Goal: Contribute content

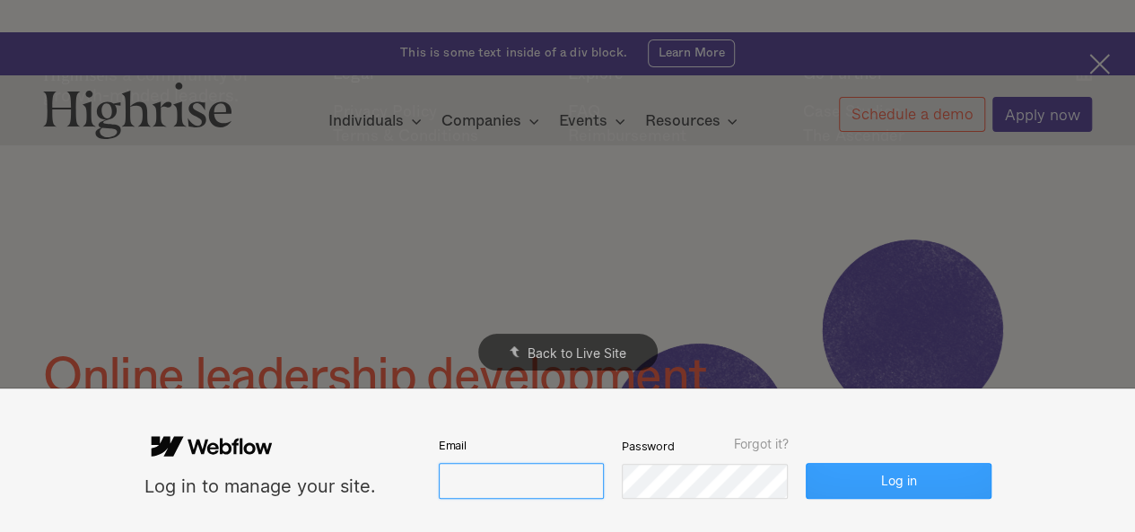
type input "[EMAIL_ADDRESS][DOMAIN_NAME]"
click at [883, 489] on button "Log in" at bounding box center [898, 481] width 185 height 36
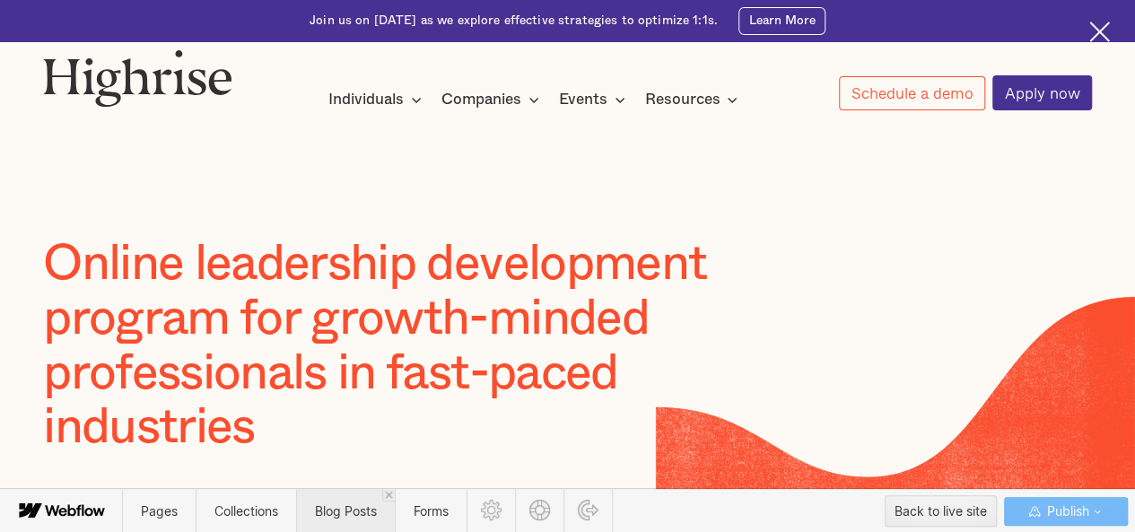
click at [351, 528] on span "Blog Posts" at bounding box center [345, 511] width 99 height 44
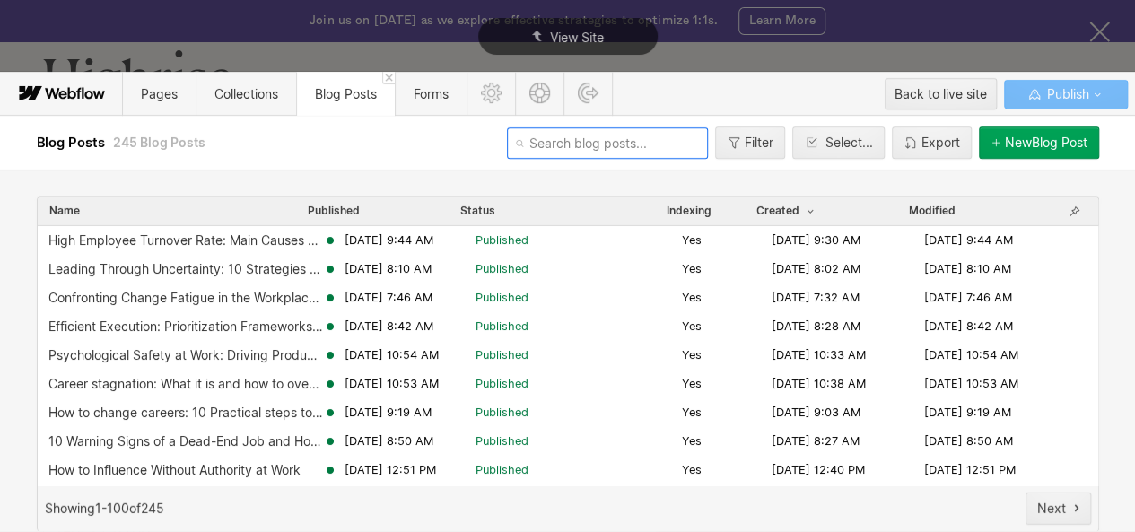
click at [565, 135] on input "text" at bounding box center [607, 142] width 201 height 31
paste input "top-10-leadership-roles-every-leader-should-master"
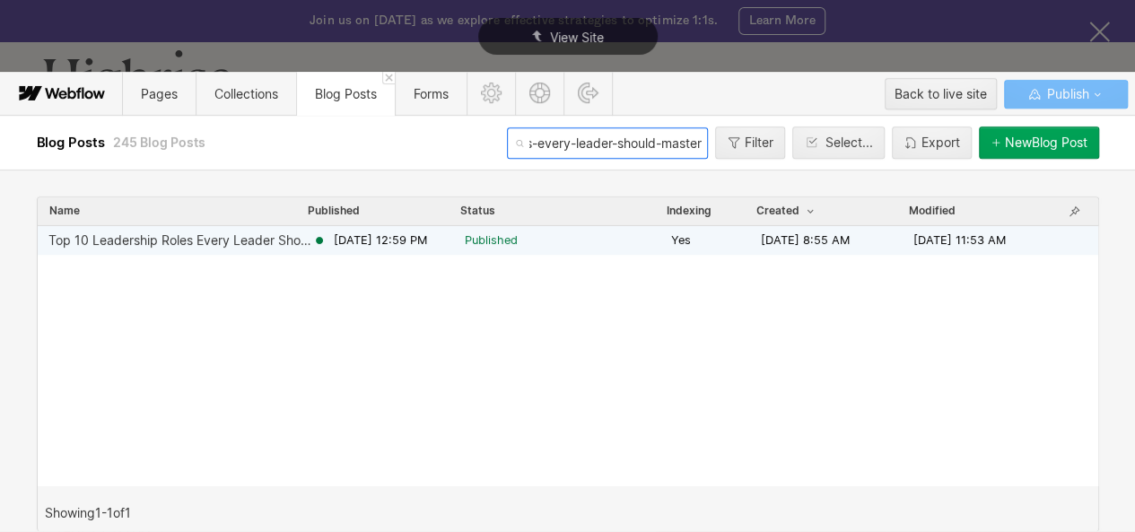
type input "top-10-leadership-roles-every-leader-should-master"
click at [269, 238] on div "Top 10 Leadership Roles Every Leader Should Master" at bounding box center [180, 240] width 264 height 14
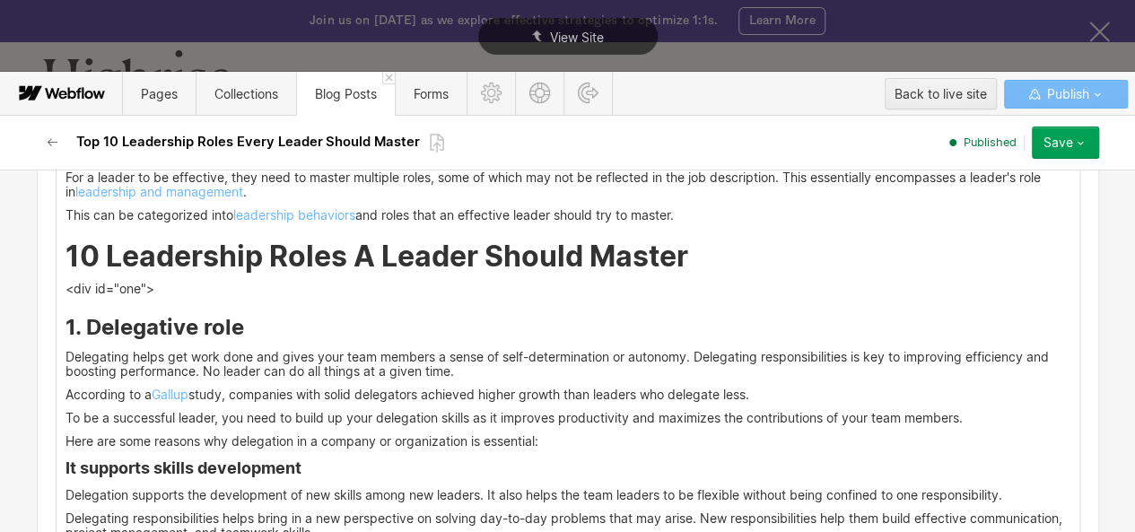
scroll to position [1880, 0]
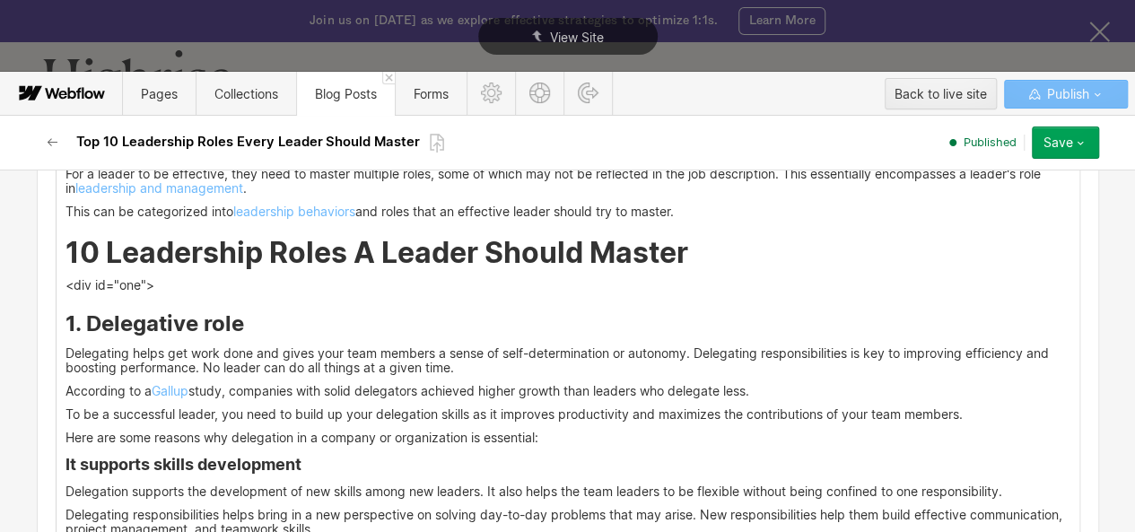
click at [681, 254] on h2 "10 Leadership Roles A Leader Should Master" at bounding box center [568, 253] width 1005 height 32
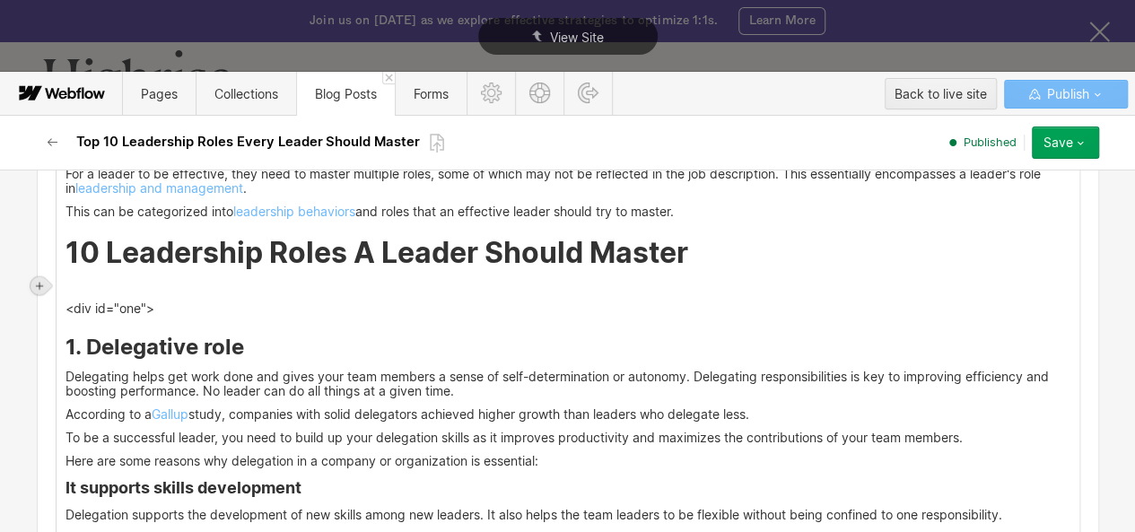
click at [38, 284] on icon at bounding box center [39, 286] width 11 height 11
click at [75, 284] on div at bounding box center [74, 286] width 34 height 28
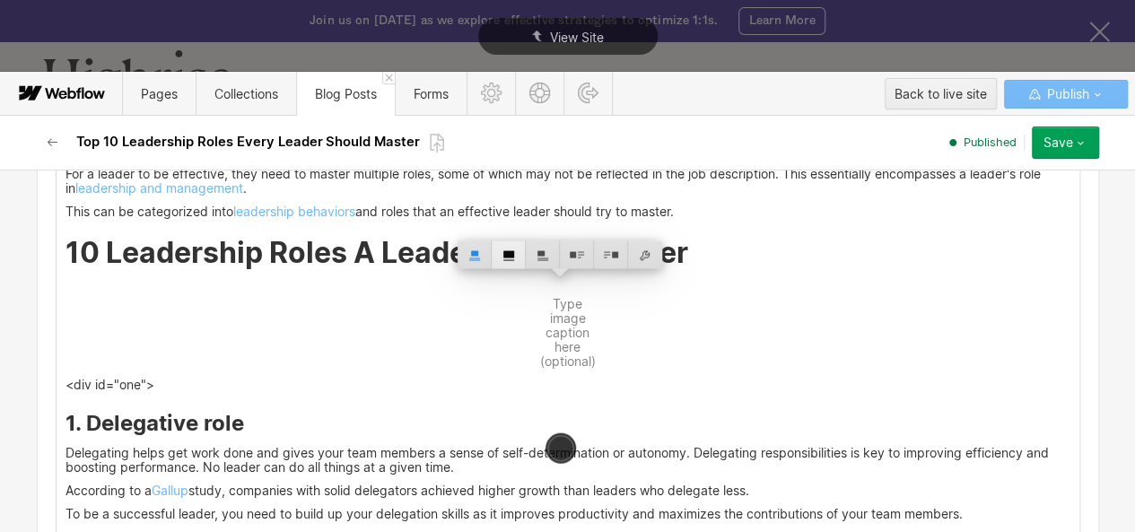
click at [502, 253] on div at bounding box center [509, 255] width 34 height 28
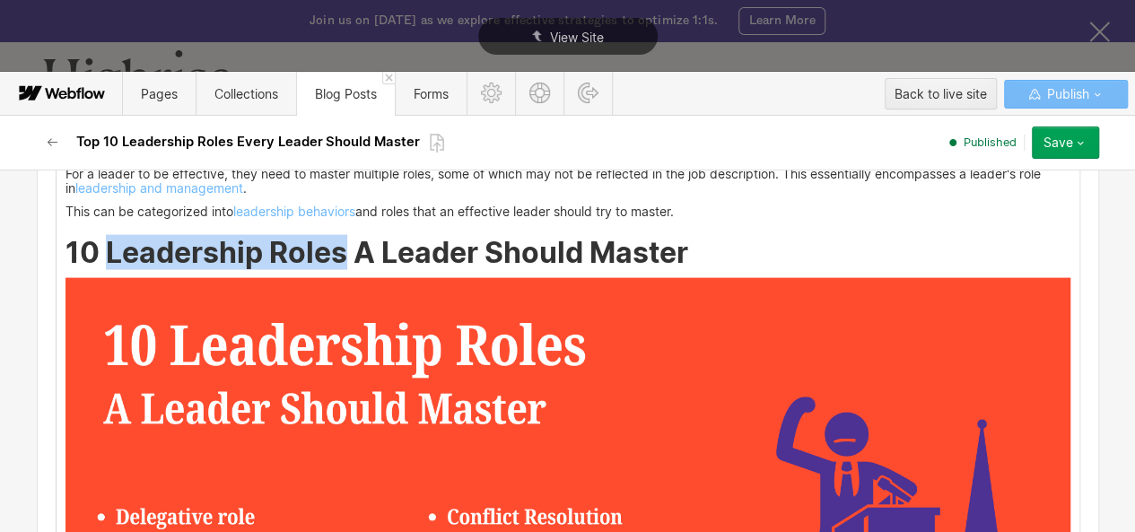
drag, startPoint x: 100, startPoint y: 252, endPoint x: 333, endPoint y: 255, distance: 233.3
click at [333, 255] on h2 "10 Leadership Roles A Leader Should Master" at bounding box center [568, 253] width 1005 height 32
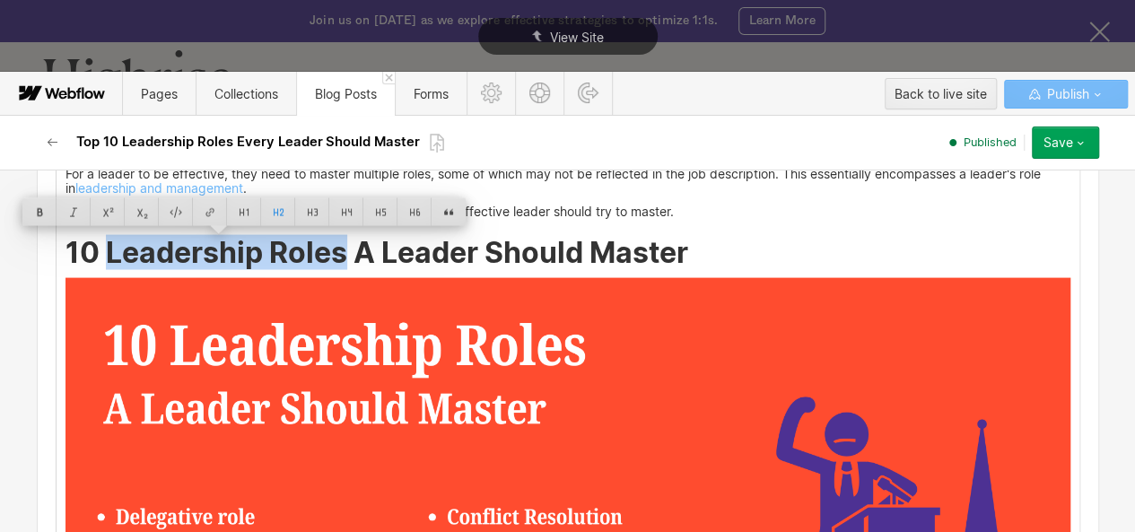
copy h2 "Leadership Roles"
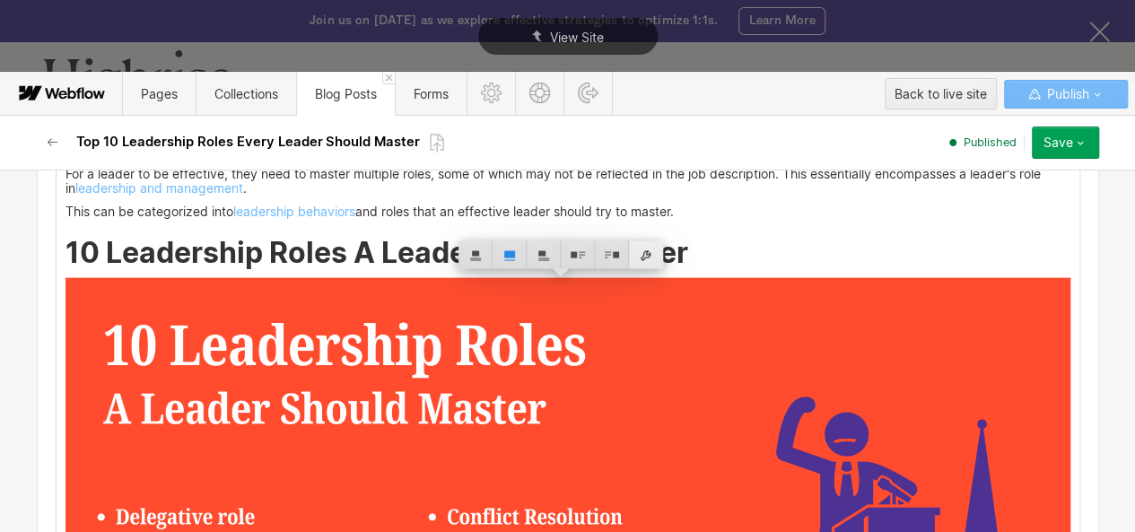
click at [641, 250] on div at bounding box center [646, 255] width 34 height 28
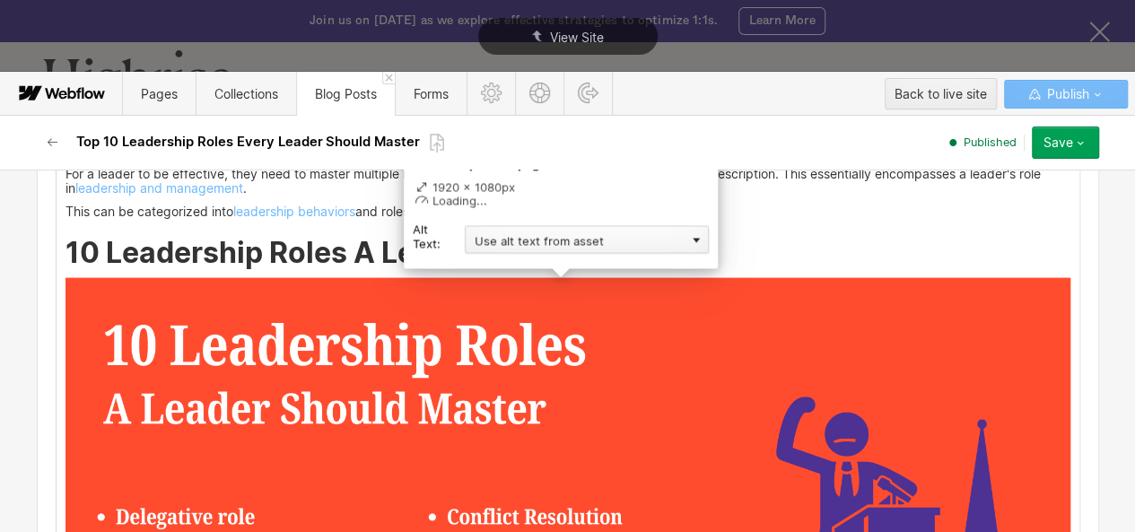
click at [542, 239] on div "Use alt text from asset" at bounding box center [587, 240] width 244 height 28
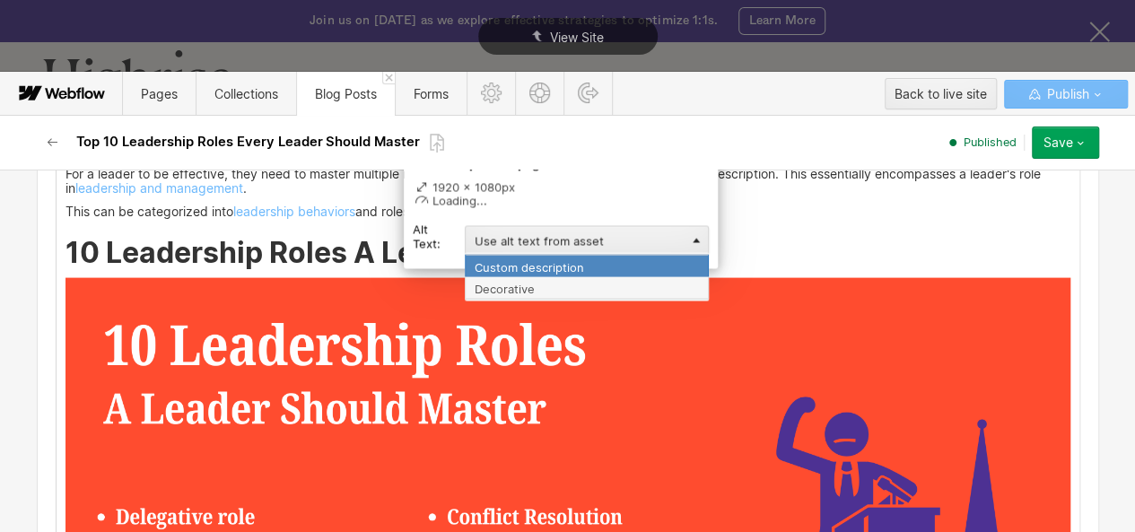
click at [538, 261] on div "Custom description" at bounding box center [587, 266] width 244 height 22
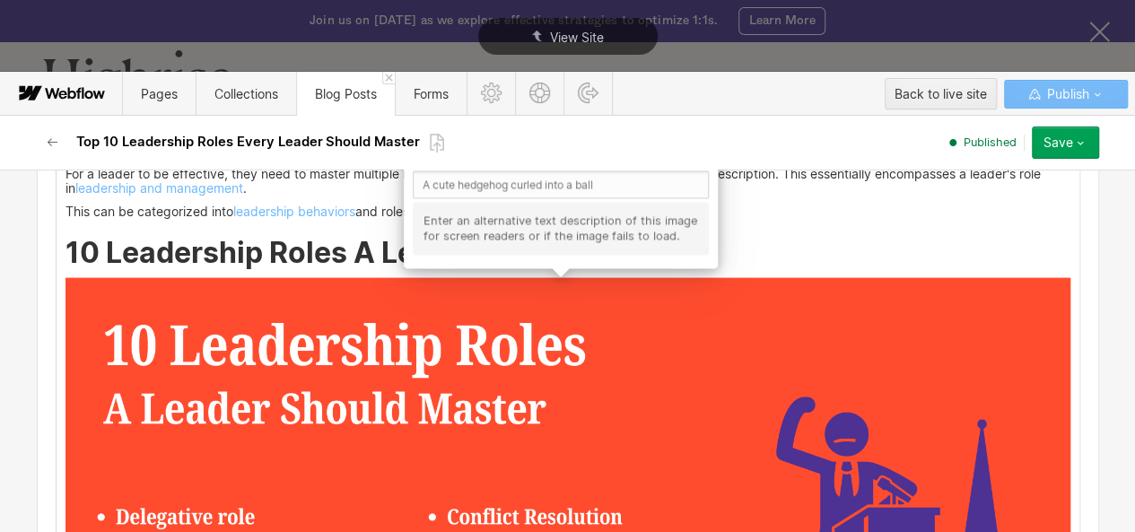
scroll to position [1808, 0]
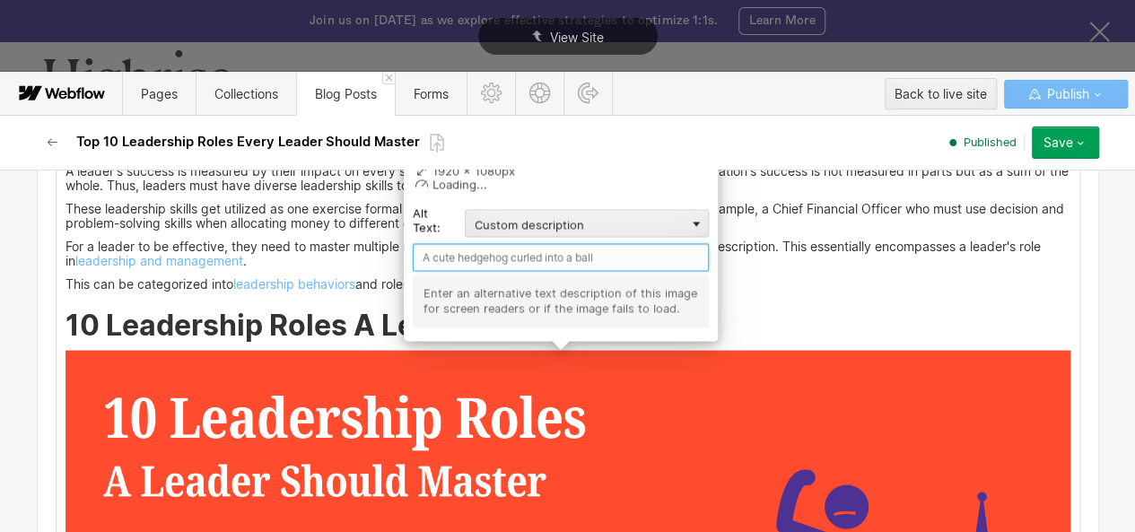
click at [486, 256] on input "text" at bounding box center [561, 257] width 296 height 28
paste input "Leadership Roles"
type input "Leadership Roles"
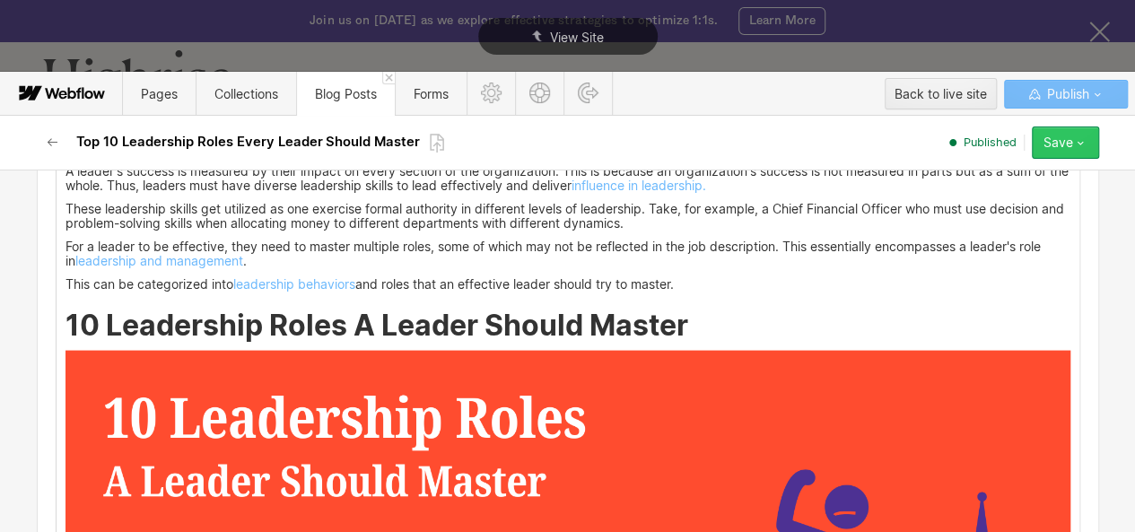
click at [1082, 150] on button "Save" at bounding box center [1065, 143] width 67 height 32
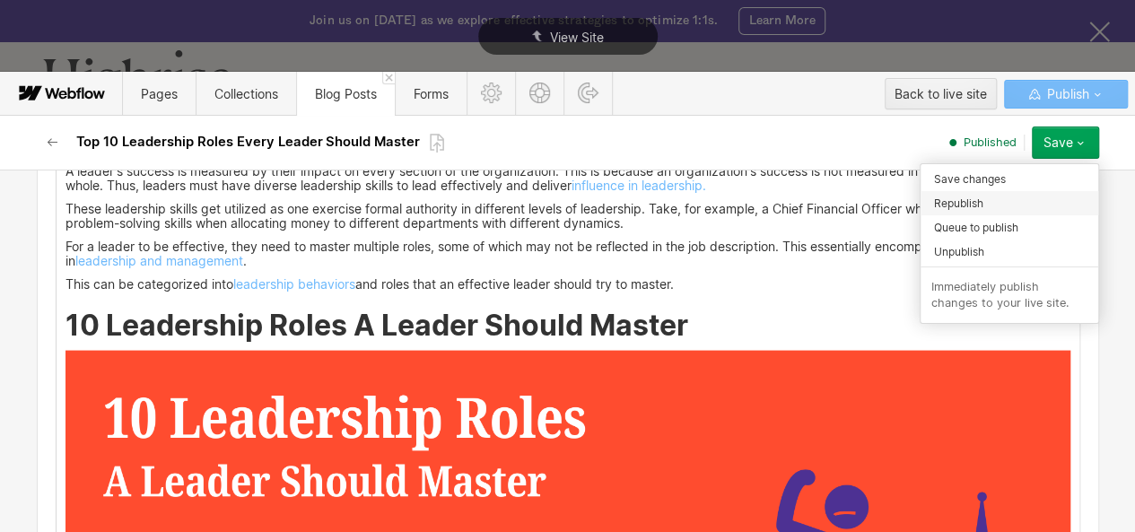
click at [995, 198] on div "Republish" at bounding box center [1010, 203] width 178 height 24
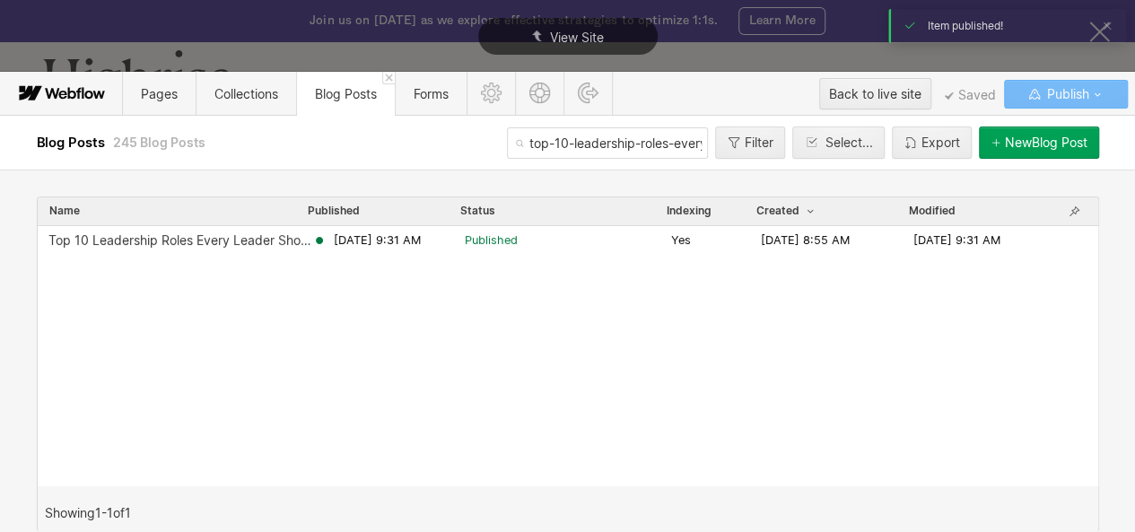
click at [538, 145] on input "top-10-leadership-roles-every-leader-should-master" at bounding box center [607, 142] width 201 height 31
paste input "ransactional-vs-transformational-leadership"
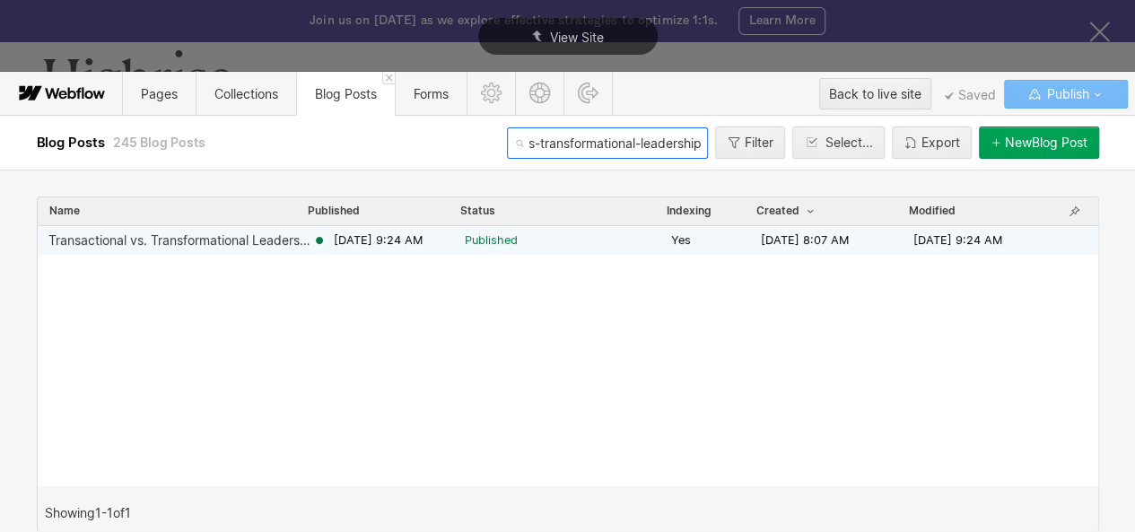
type input "transactional-vs-transformational-leadership"
click at [423, 246] on span "[DATE] 9:24 AM" at bounding box center [378, 240] width 89 height 16
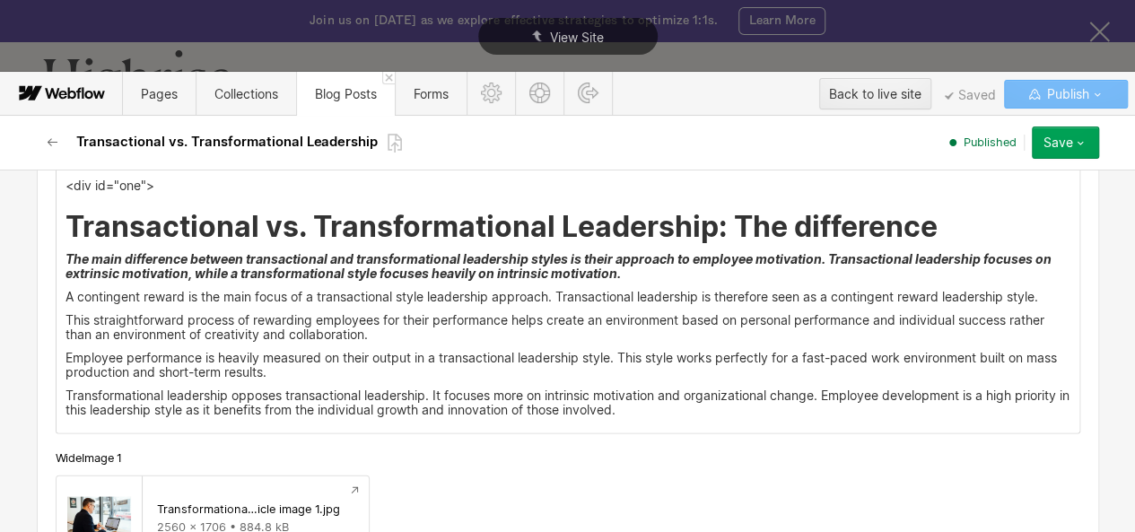
scroll to position [1795, 0]
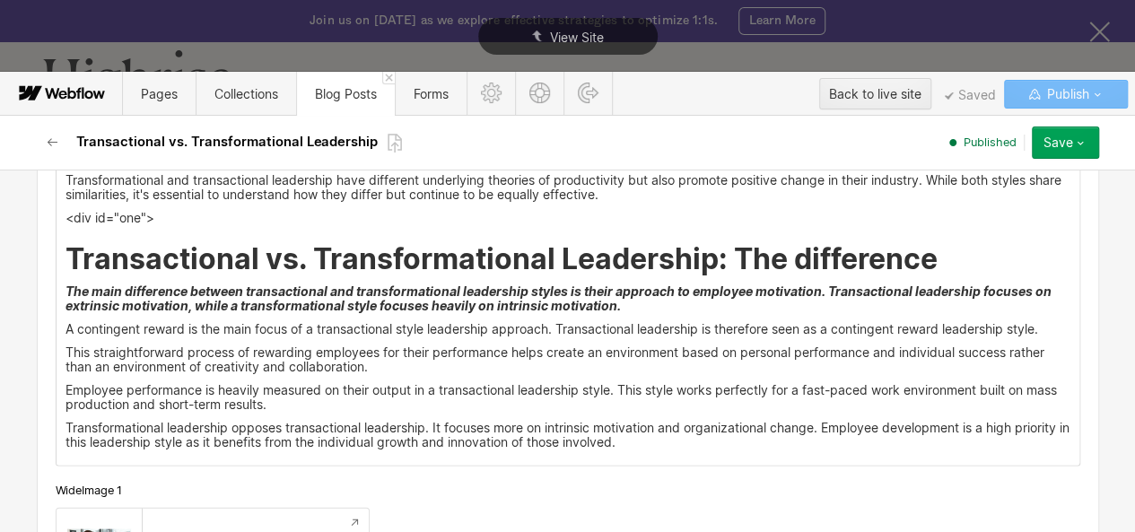
click at [940, 264] on h2 "Transactional vs. Transformational Leadership: The difference" at bounding box center [568, 258] width 1005 height 32
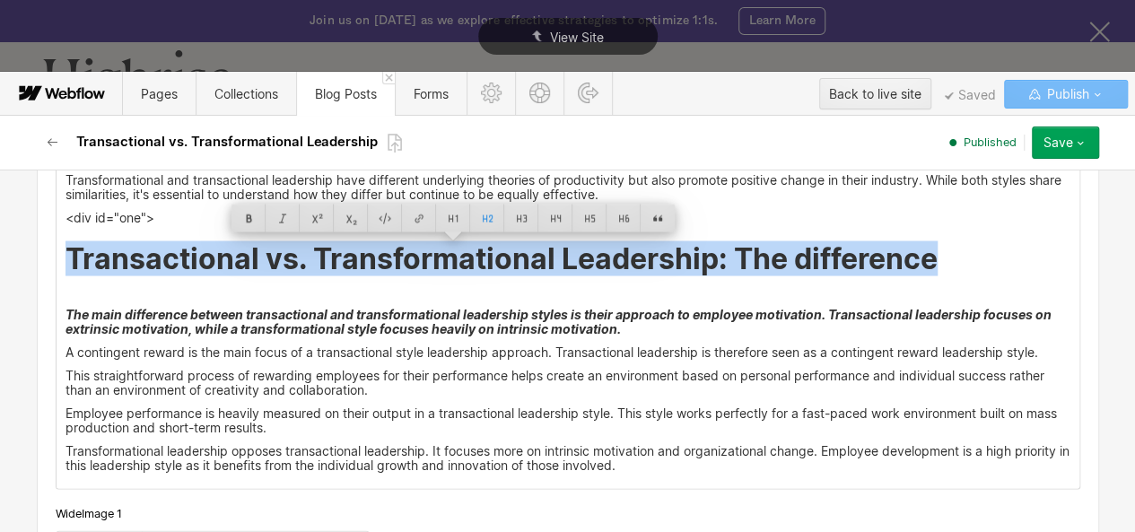
drag, startPoint x: 62, startPoint y: 255, endPoint x: 927, endPoint y: 249, distance: 865.0
click at [927, 249] on h2 "Transactional vs. Transformational Leadership: The difference" at bounding box center [568, 258] width 1005 height 32
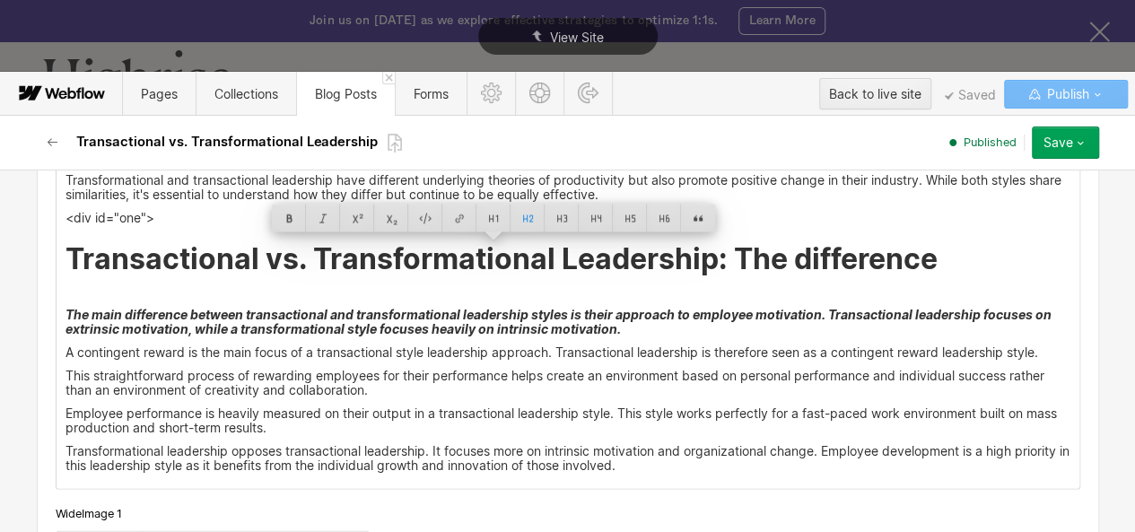
click at [130, 261] on h2 "Transactional vs. Transformational Leadership: The difference" at bounding box center [568, 258] width 1005 height 32
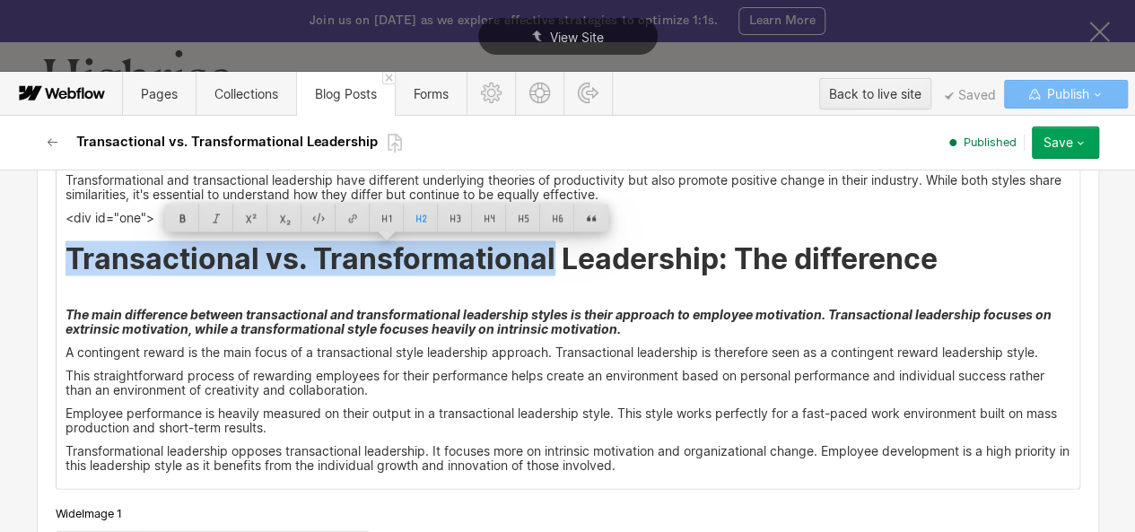
drag, startPoint x: 130, startPoint y: 261, endPoint x: 834, endPoint y: 269, distance: 703.5
click at [834, 269] on h2 "Transactional vs. Transformational Leadership: The difference" at bounding box center [568, 258] width 1005 height 32
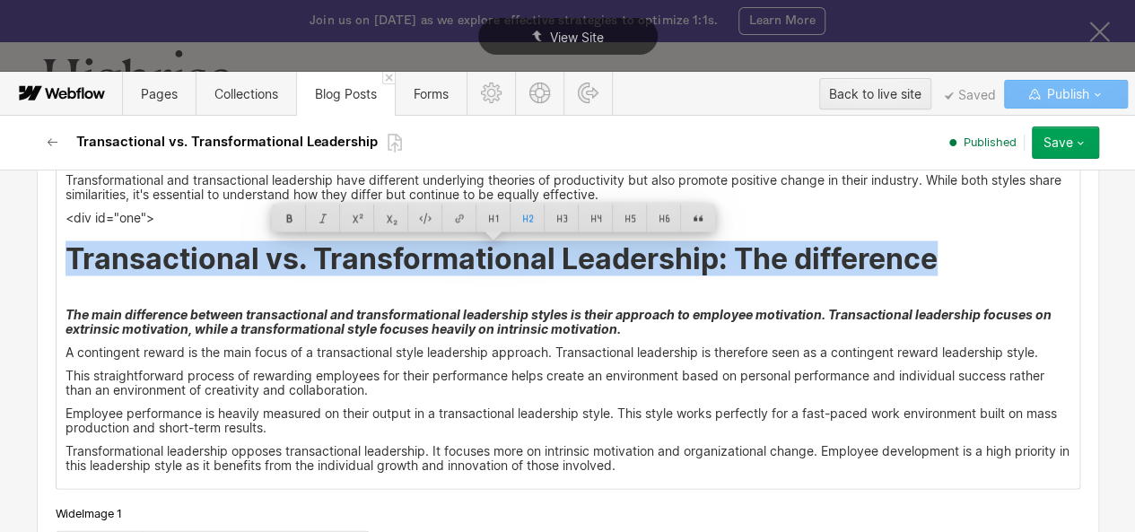
copy h2 "Transactional vs. Transformational Leadership: The difference"
click at [934, 260] on h2 "Transactional vs. Transformational Leadership: The difference" at bounding box center [568, 258] width 1005 height 32
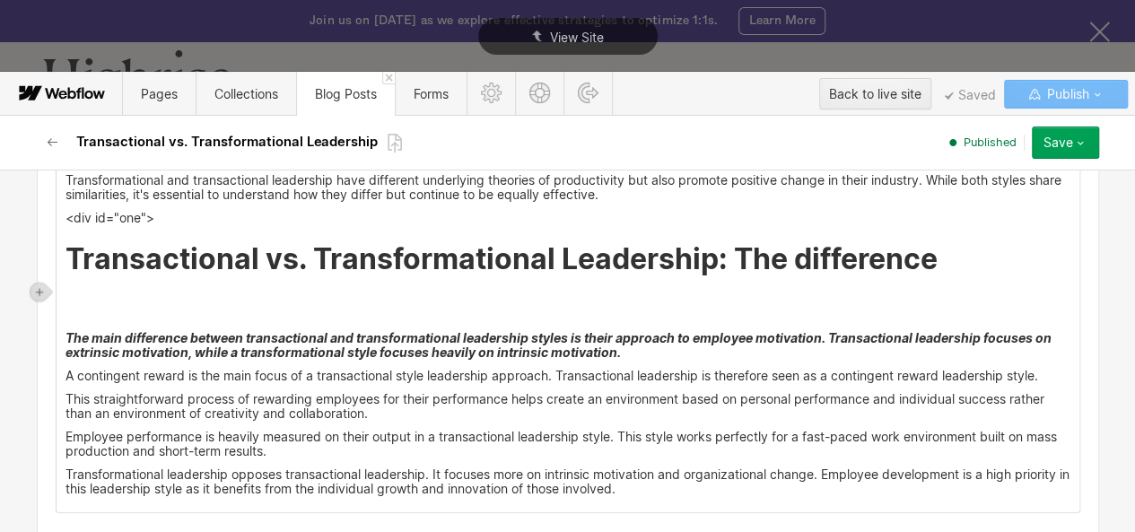
click at [82, 314] on p "‍" at bounding box center [568, 314] width 1005 height 14
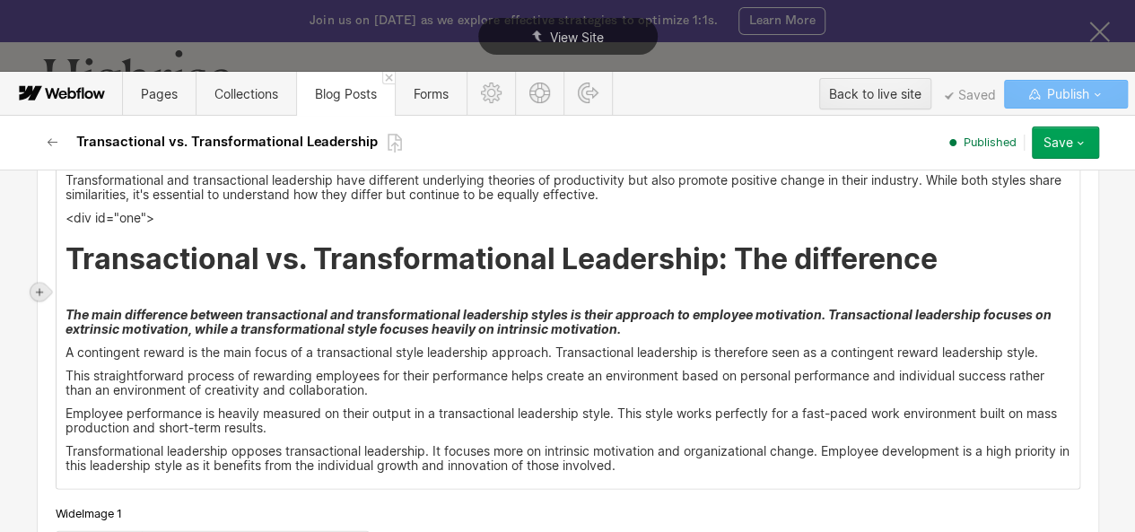
click at [43, 298] on div at bounding box center [40, 292] width 18 height 18
click at [68, 293] on div at bounding box center [74, 291] width 34 height 28
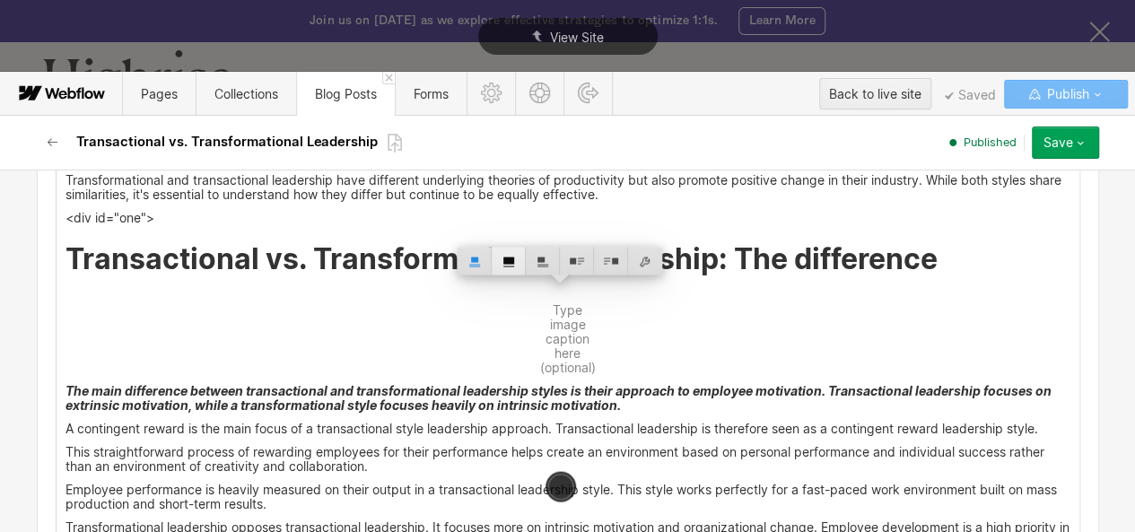
click at [510, 268] on div at bounding box center [509, 261] width 34 height 28
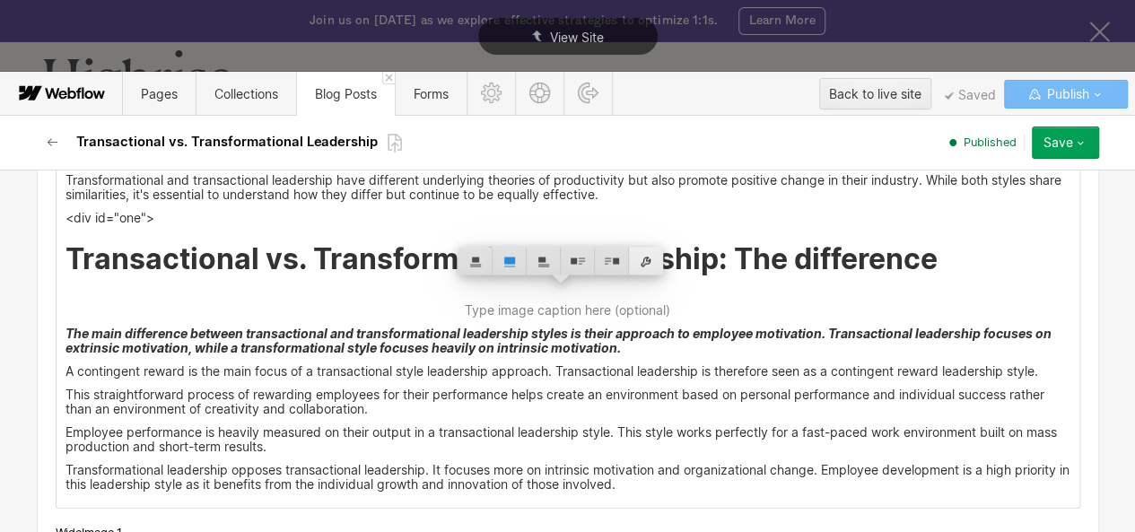
click at [644, 256] on div at bounding box center [646, 261] width 34 height 28
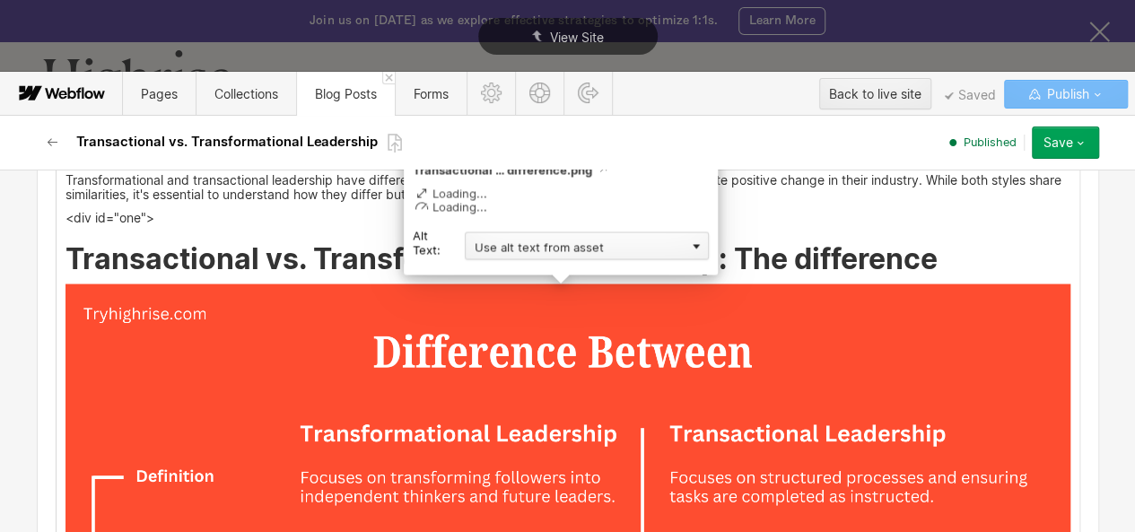
click at [570, 249] on div "Use alt text from asset" at bounding box center [587, 245] width 244 height 28
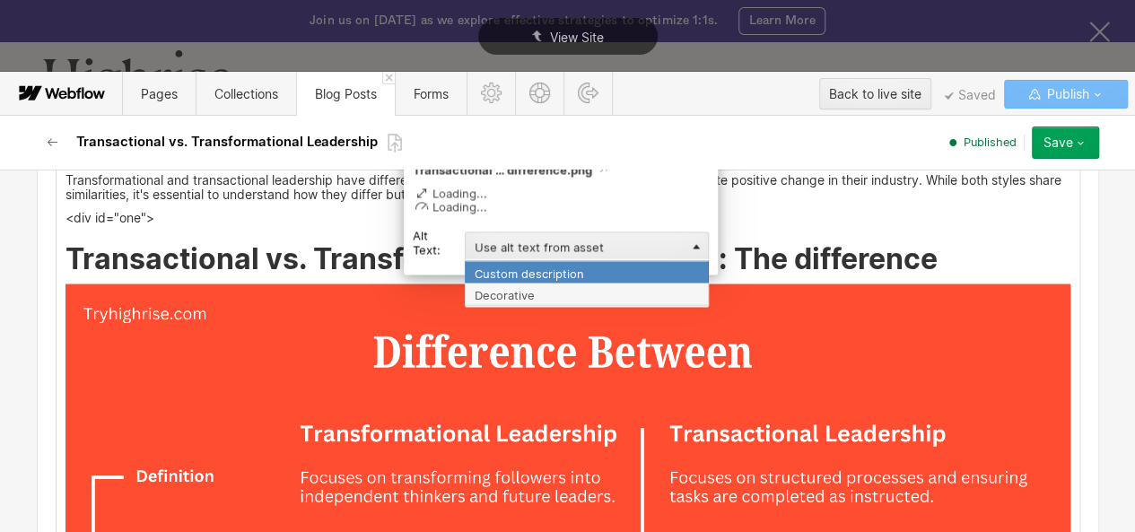
click at [533, 273] on div "Custom description" at bounding box center [587, 271] width 244 height 22
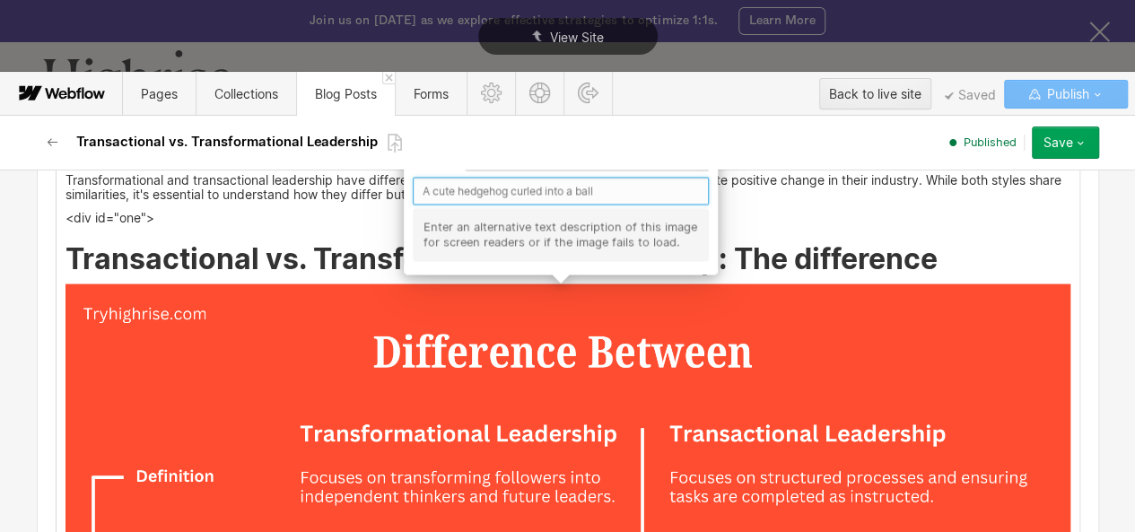
click at [462, 197] on input "text" at bounding box center [561, 191] width 296 height 28
paste input "Transactional vs. Transformational Leadership: The difference"
type input "Transactional vs. Transformational Leadership: The difference"
click at [462, 197] on input "Transactional vs. Transformational Leadership: The difference" at bounding box center [561, 191] width 296 height 28
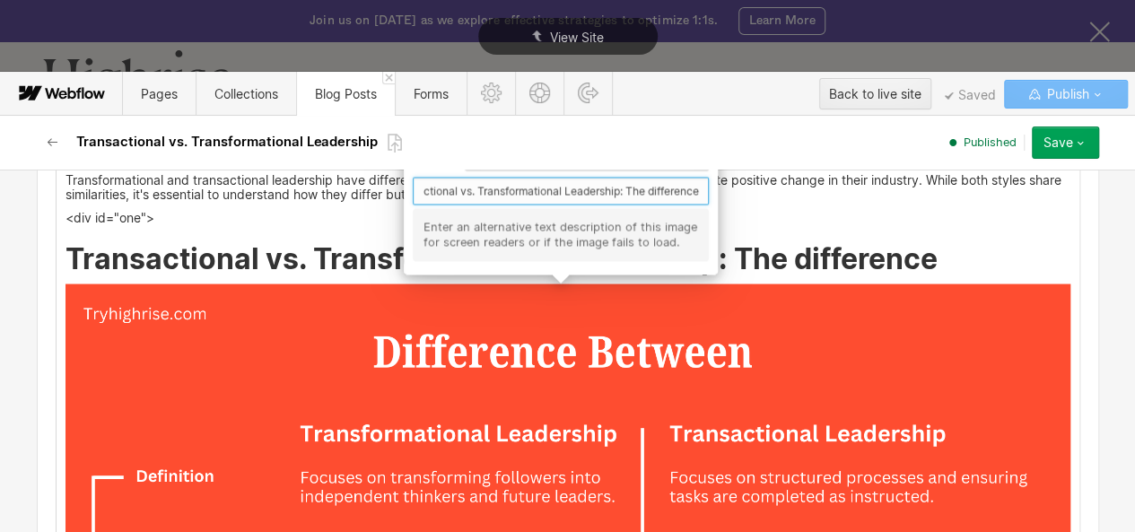
click at [462, 197] on input "Transactional vs. Transformational Leadership: The difference" at bounding box center [561, 191] width 296 height 28
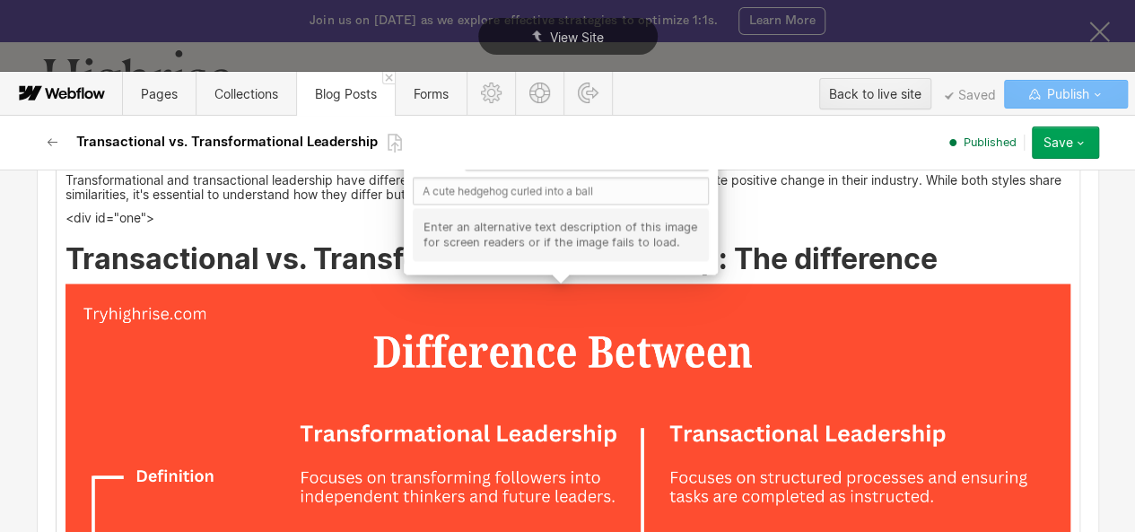
click at [368, 261] on h2 "Transactional vs. Transformational Leadership: The difference" at bounding box center [568, 258] width 1005 height 32
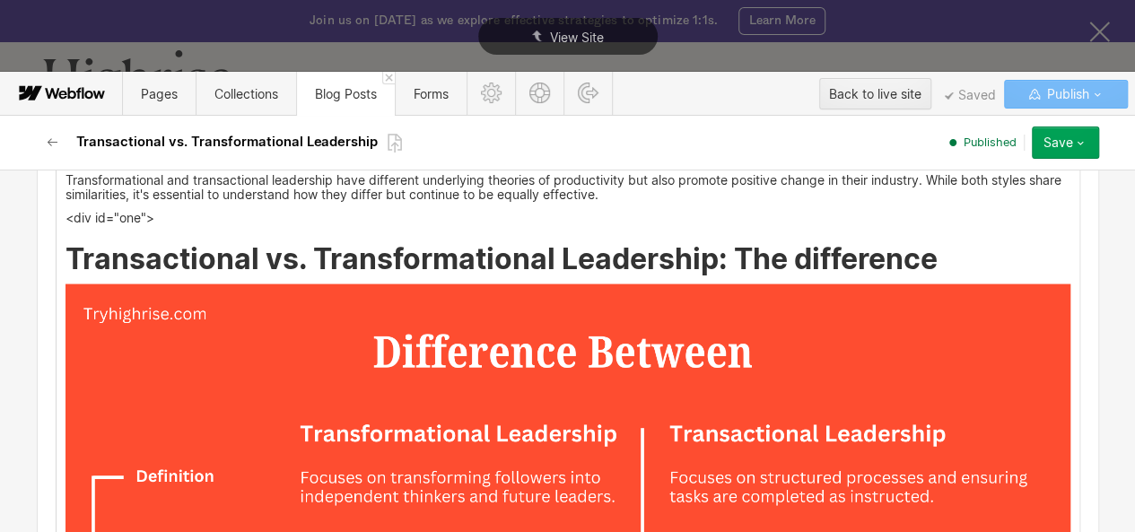
click at [190, 258] on h2 "Transactional vs. Transformational Leadership: The difference" at bounding box center [568, 258] width 1005 height 32
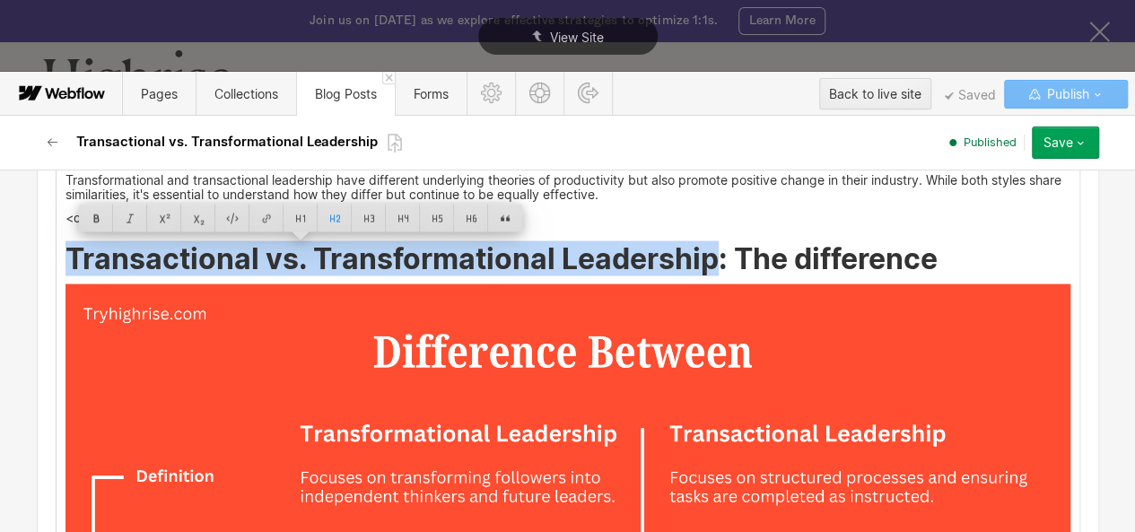
drag, startPoint x: 190, startPoint y: 258, endPoint x: 599, endPoint y: 254, distance: 409.2
click at [599, 254] on h2 "Transactional vs. Transformational Leadership: The difference" at bounding box center [568, 258] width 1005 height 32
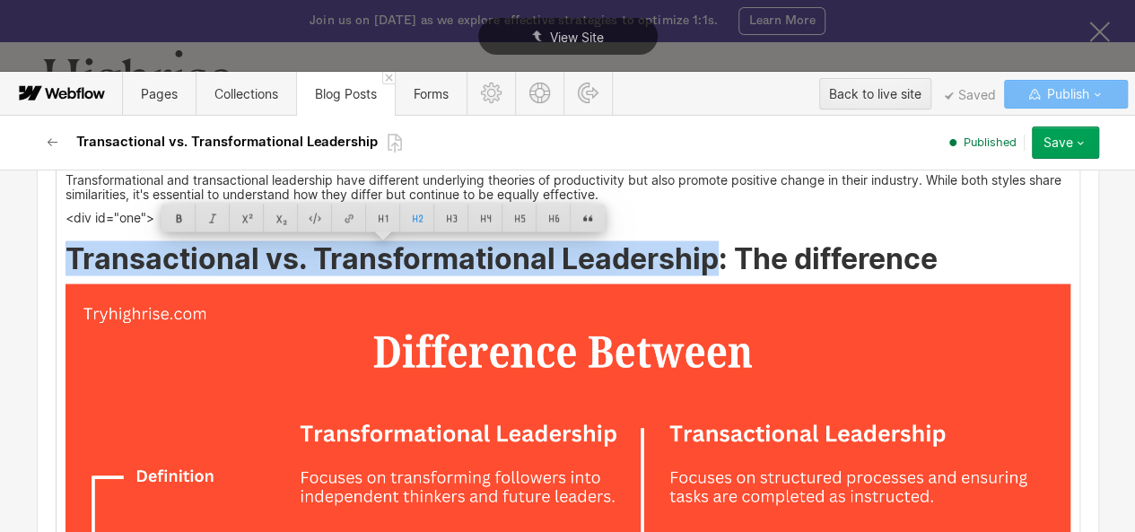
copy h2 "Transactional vs. Transformational Leadership"
click at [179, 263] on h2 "Transactional vs. Transformational Leadership: The difference" at bounding box center [568, 258] width 1005 height 32
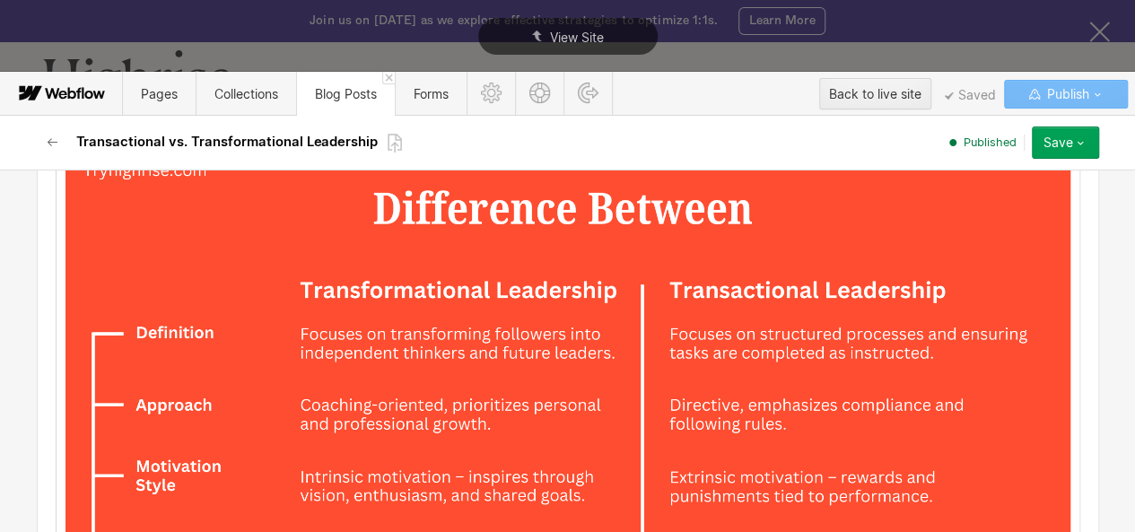
scroll to position [1802, 0]
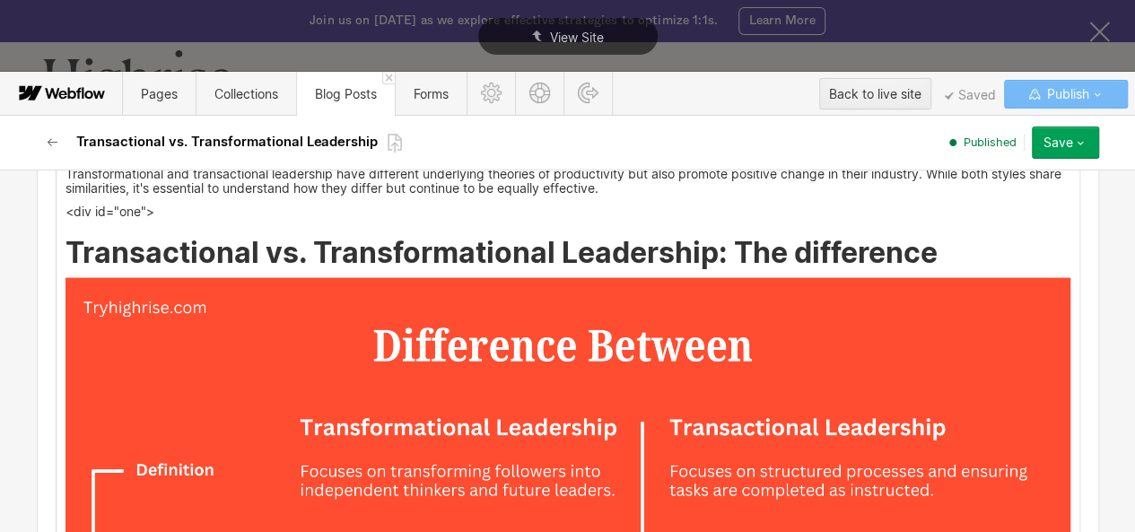
click at [652, 258] on div at bounding box center [646, 254] width 34 height 28
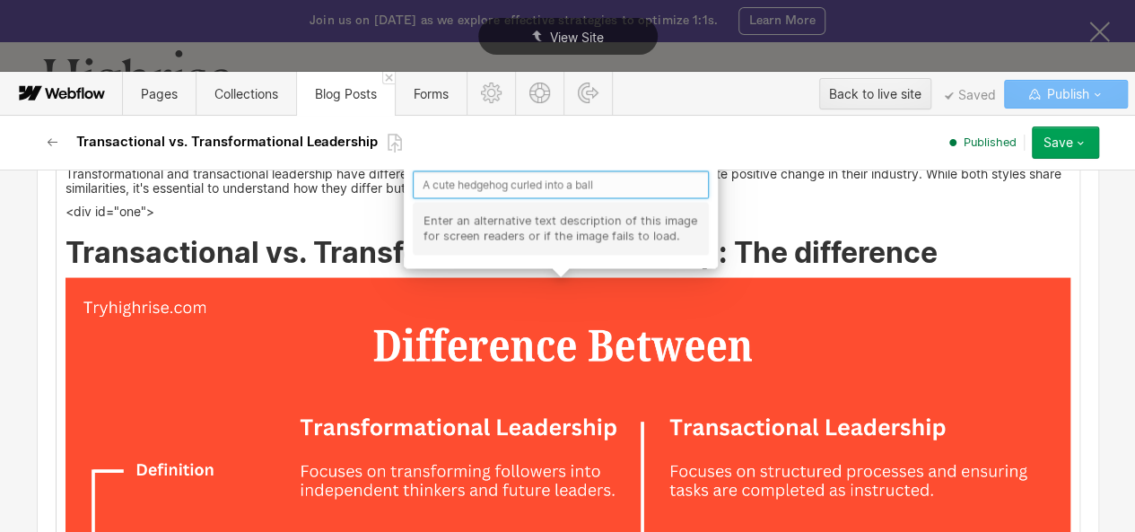
click at [550, 192] on input "text" at bounding box center [561, 184] width 296 height 28
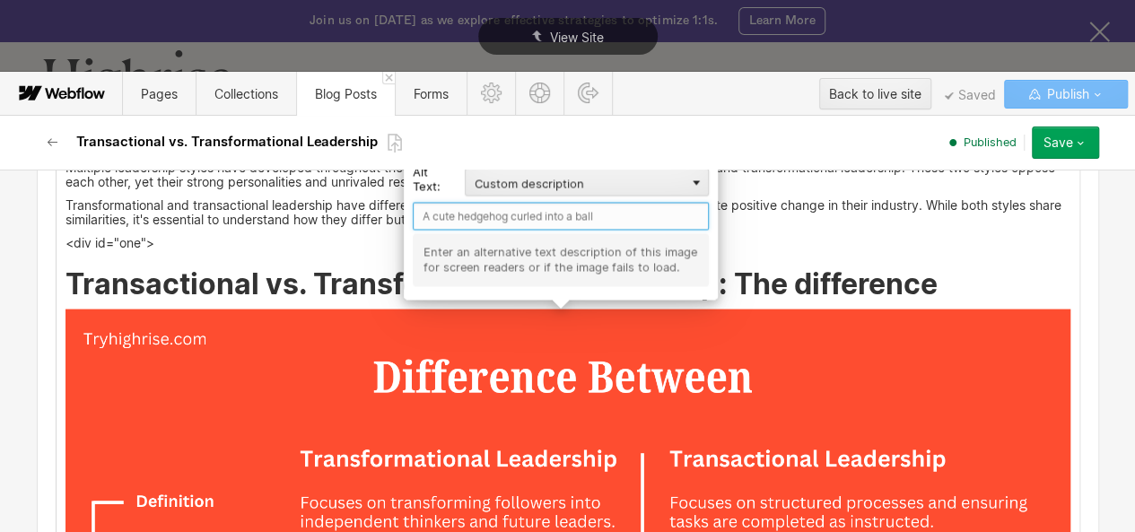
scroll to position [1769, 0]
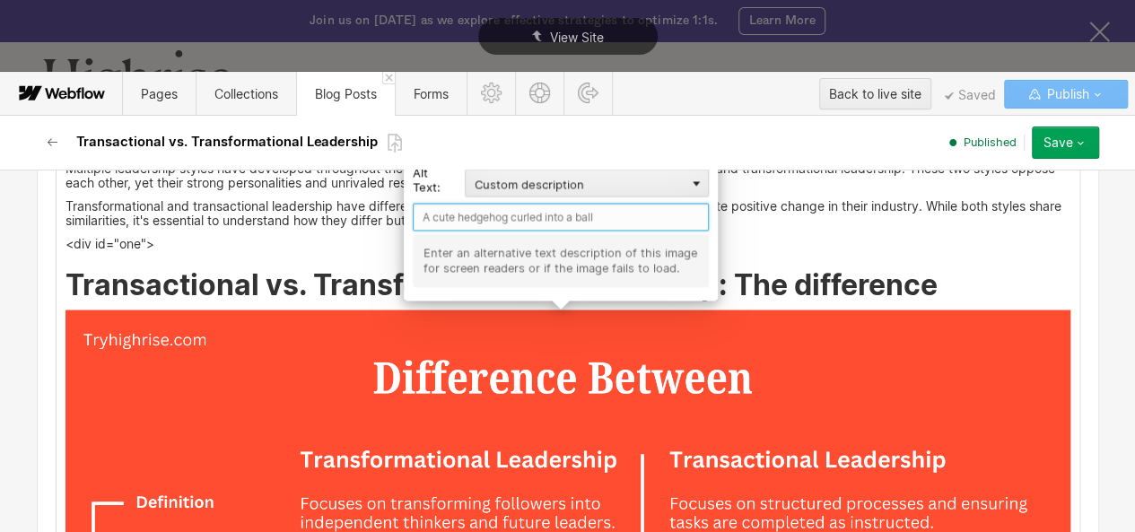
paste input "Difference Between Transformational and Transactional leadership"
type input "Difference Between Transformational and Transactional leadership"
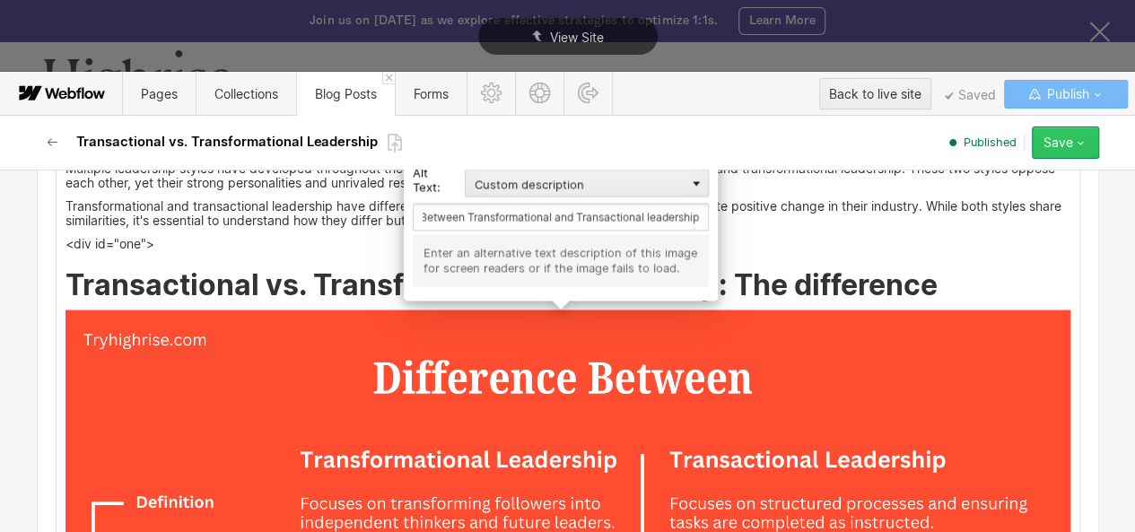
click at [1064, 147] on div "Save" at bounding box center [1059, 142] width 30 height 14
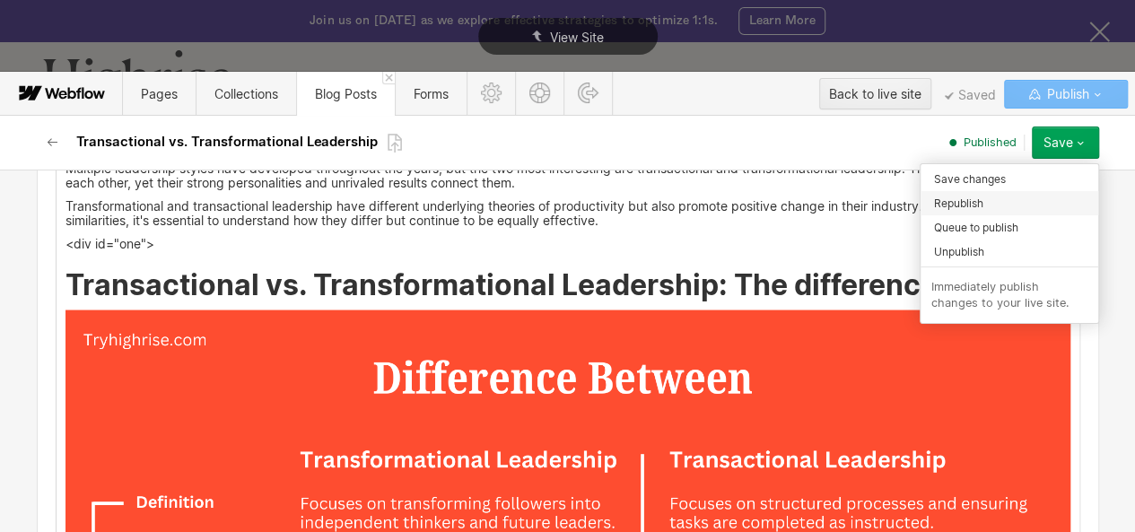
click at [974, 200] on span "Republish" at bounding box center [958, 203] width 49 height 17
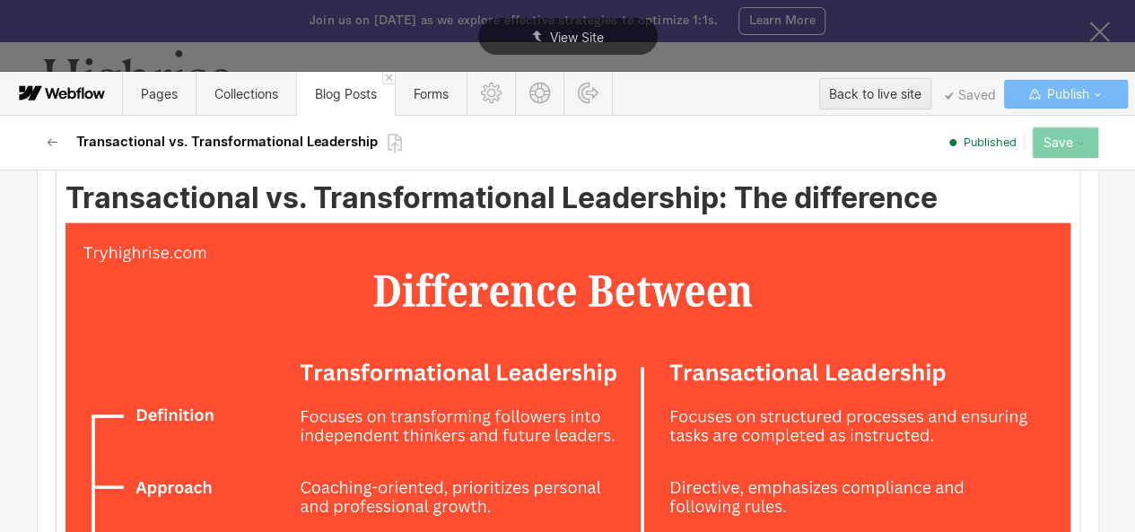
scroll to position [1861, 0]
